Goal: Book appointment/travel/reservation

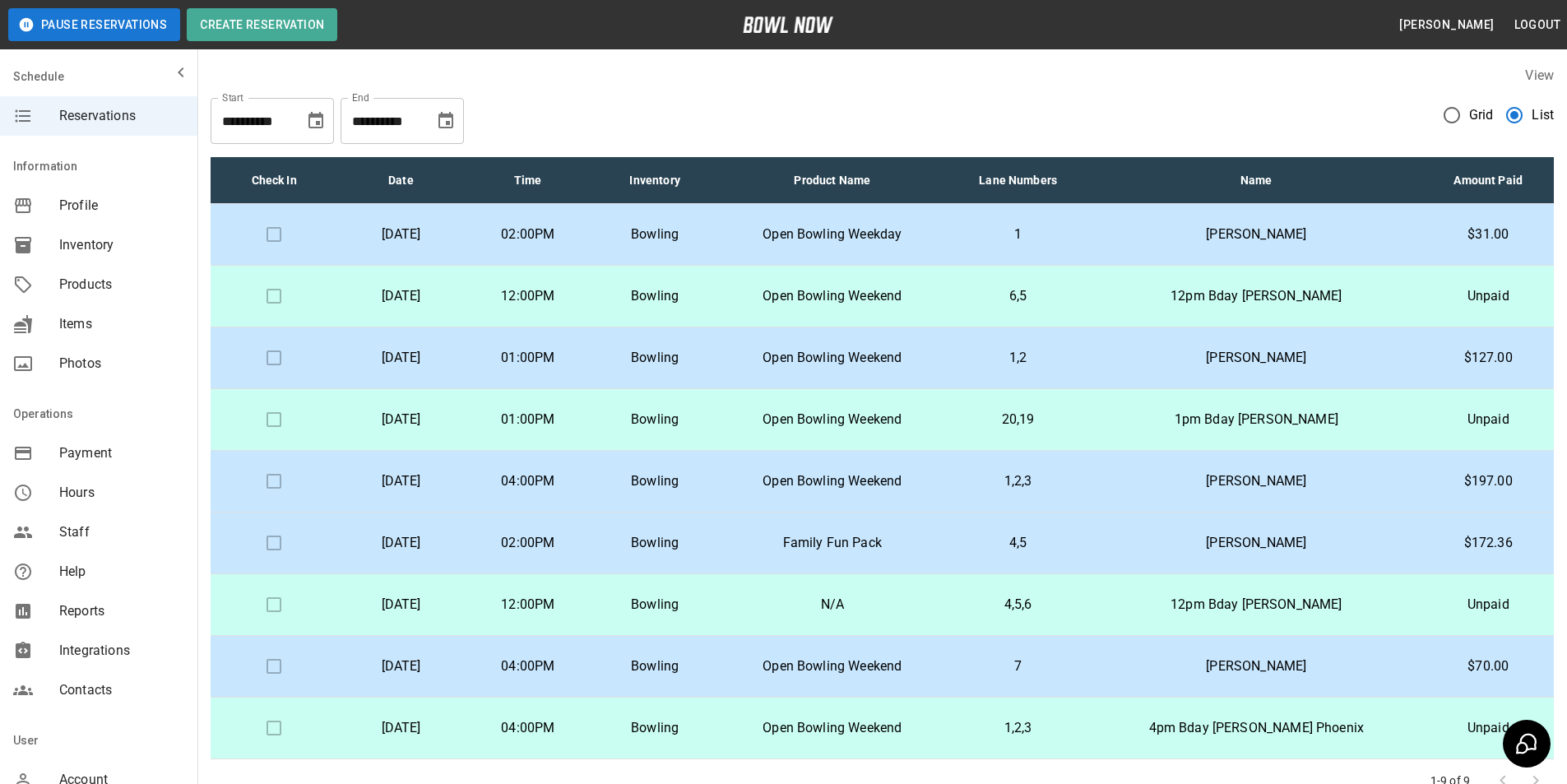
click at [904, 235] on p "Open Bowling Weekday" at bounding box center [833, 234] width 202 height 19
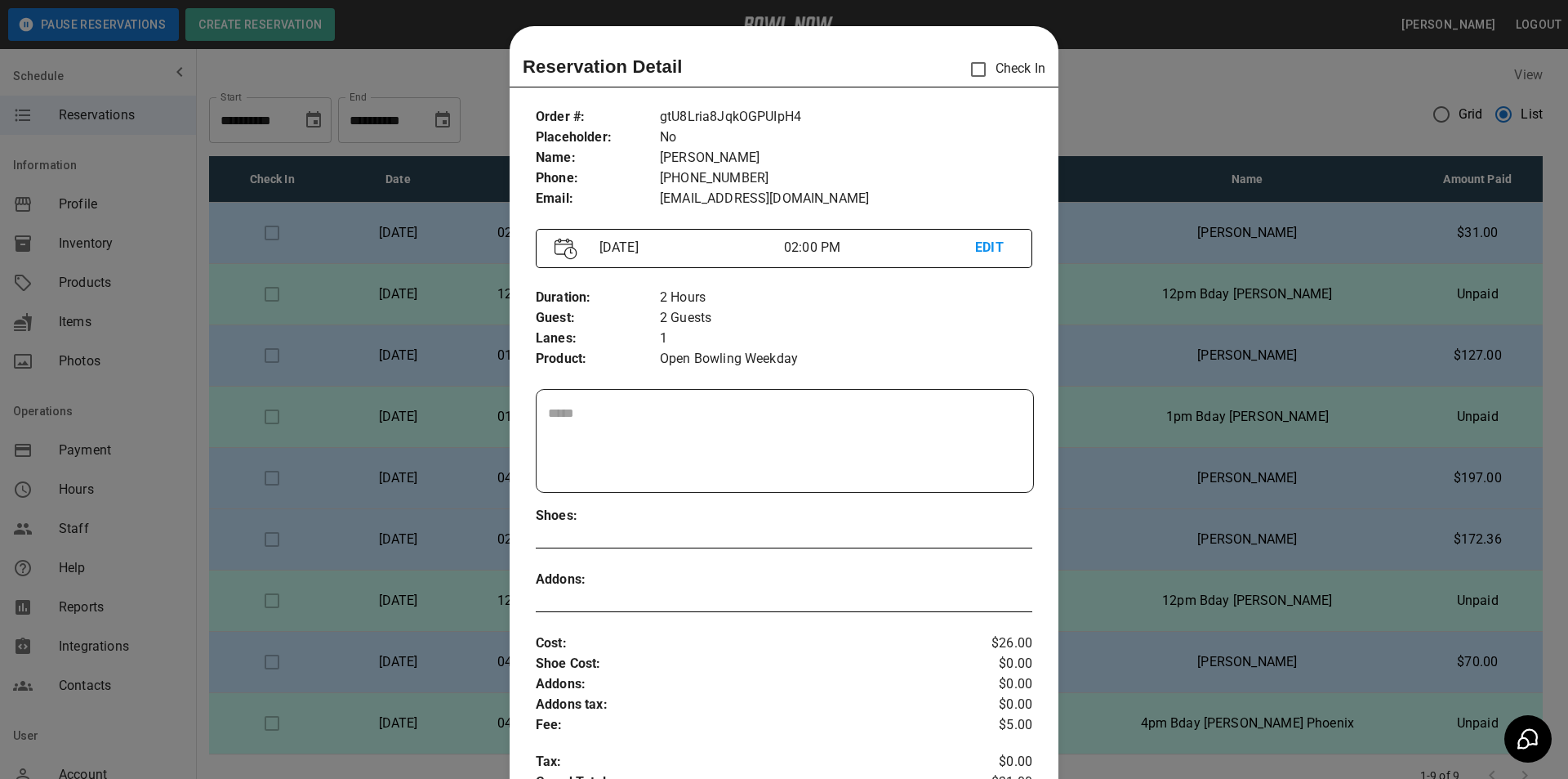
scroll to position [26, 0]
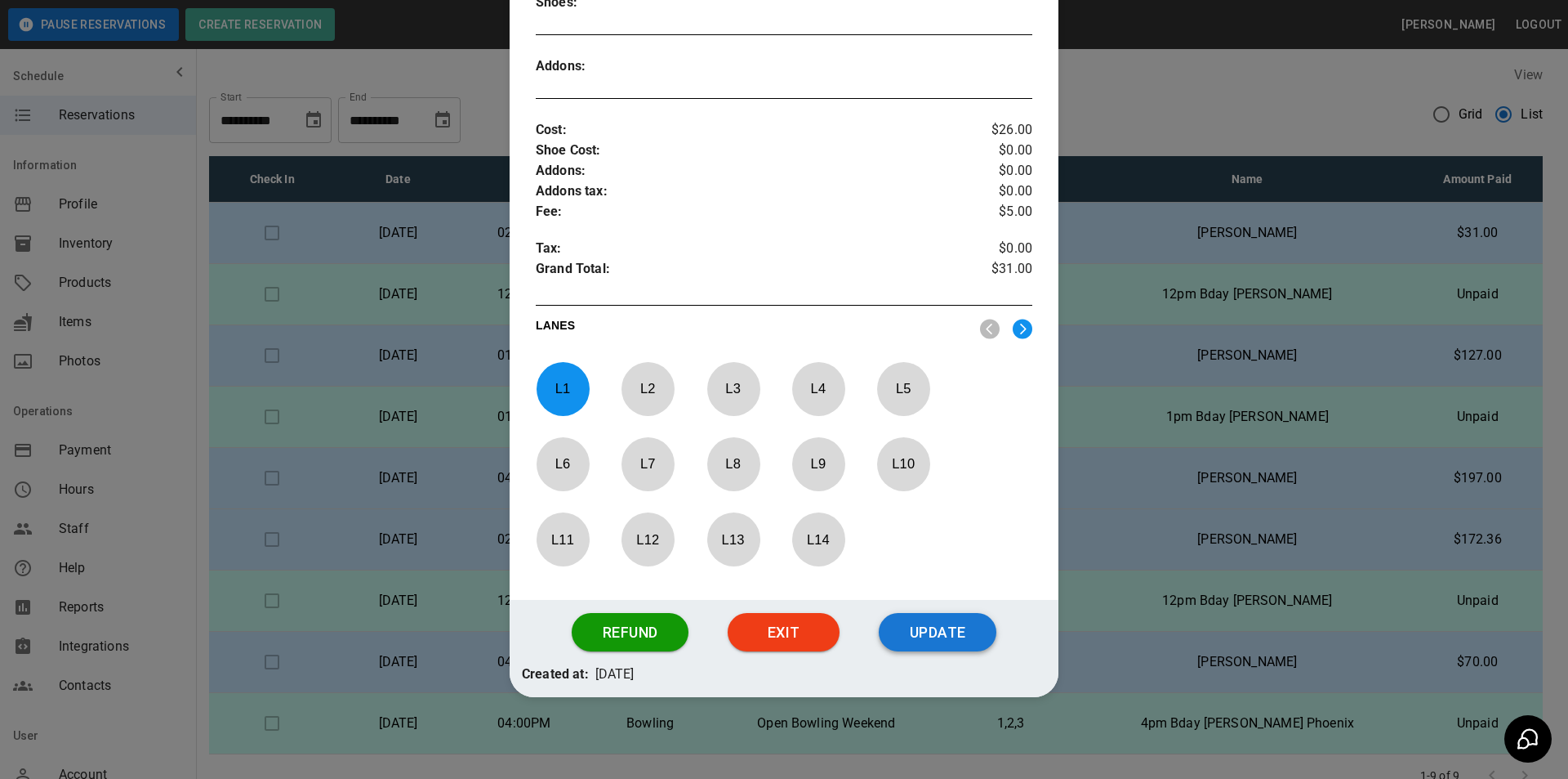
click at [932, 639] on button "Update" at bounding box center [937, 633] width 118 height 40
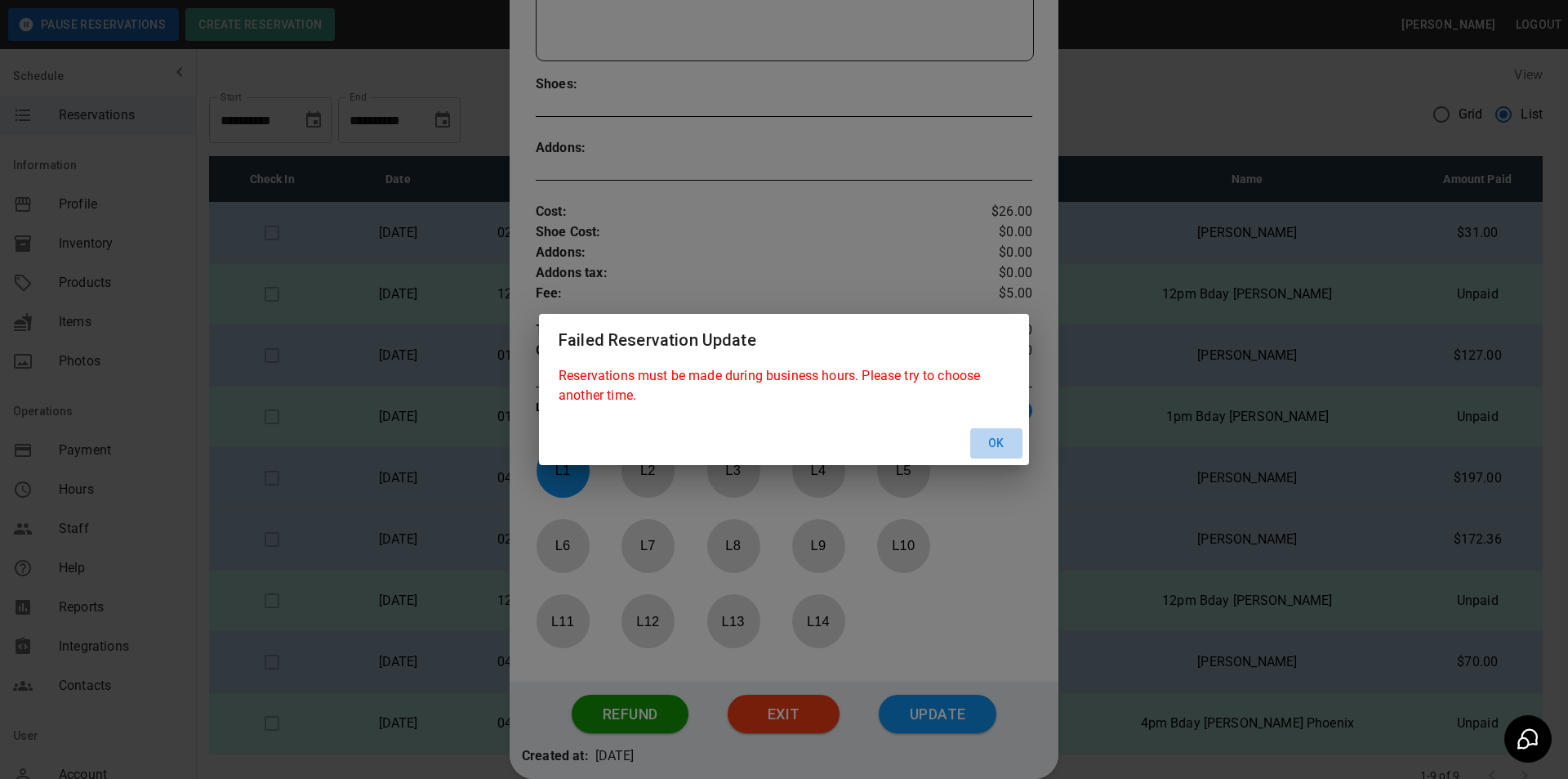
click at [989, 432] on button "Ok" at bounding box center [996, 443] width 52 height 30
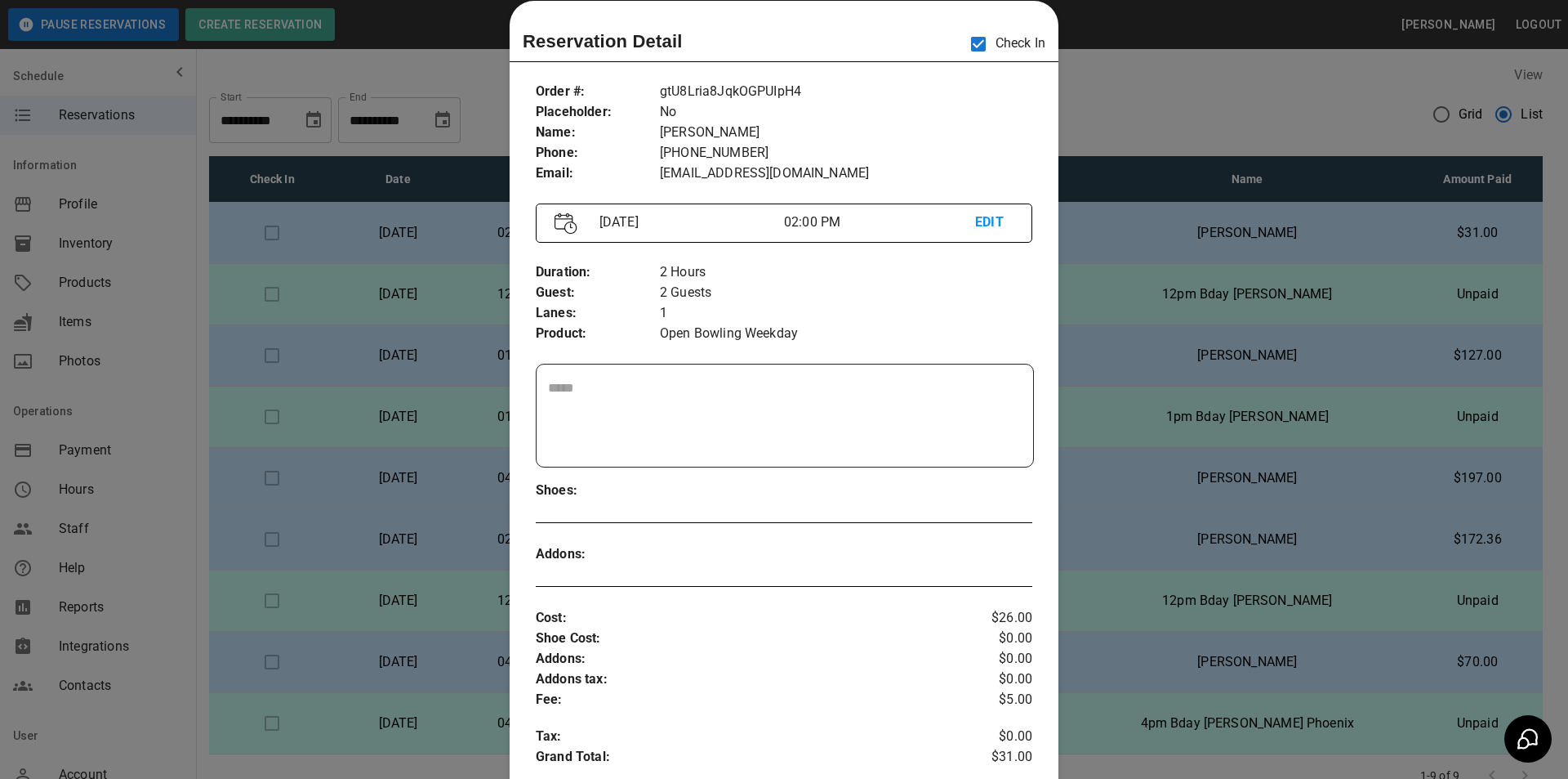
scroll to position [0, 0]
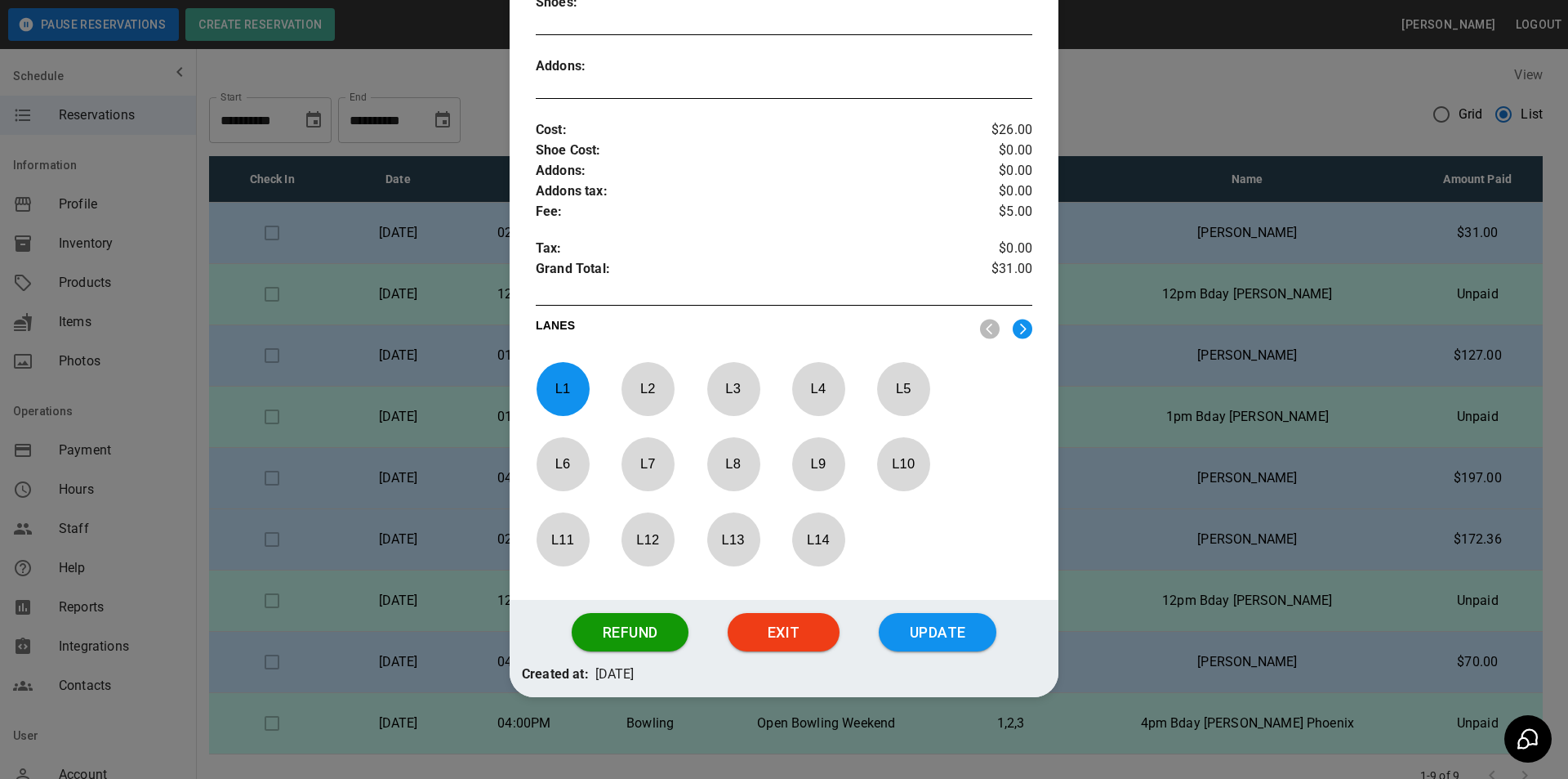
click at [923, 630] on button "Update" at bounding box center [937, 633] width 118 height 40
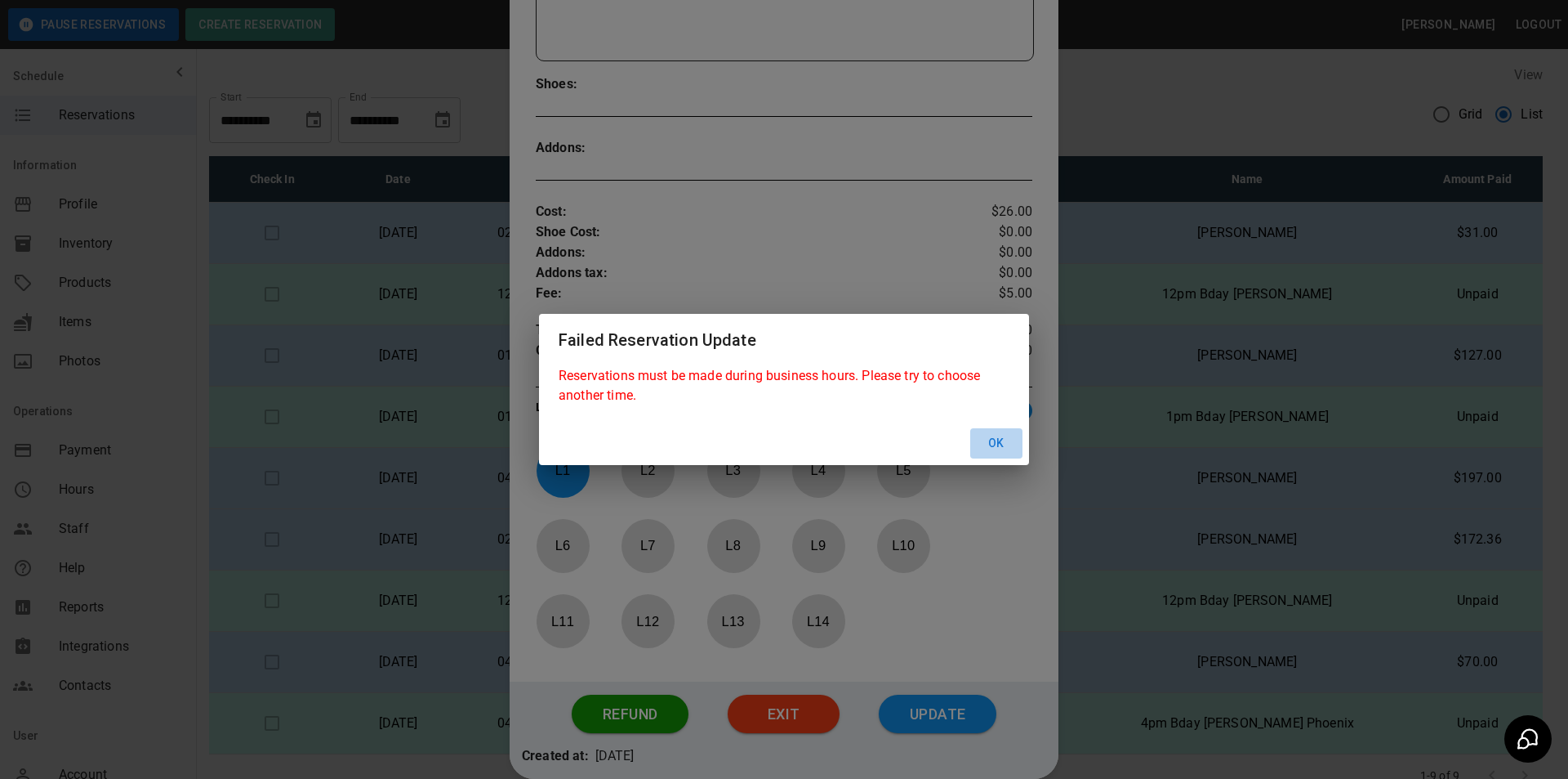
click at [1002, 444] on button "Ok" at bounding box center [996, 443] width 52 height 30
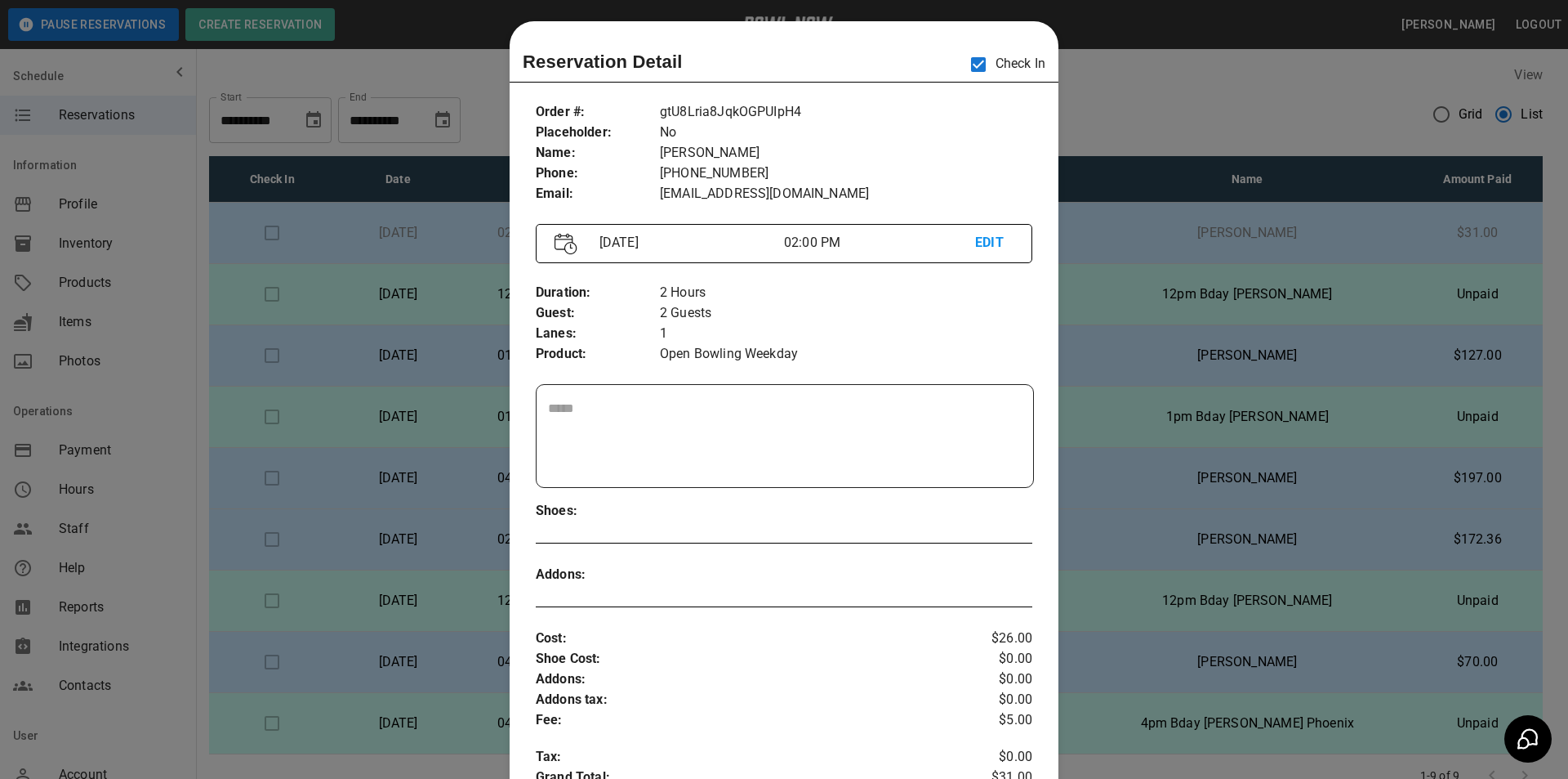
scroll to position [0, 0]
